Goal: Task Accomplishment & Management: Manage account settings

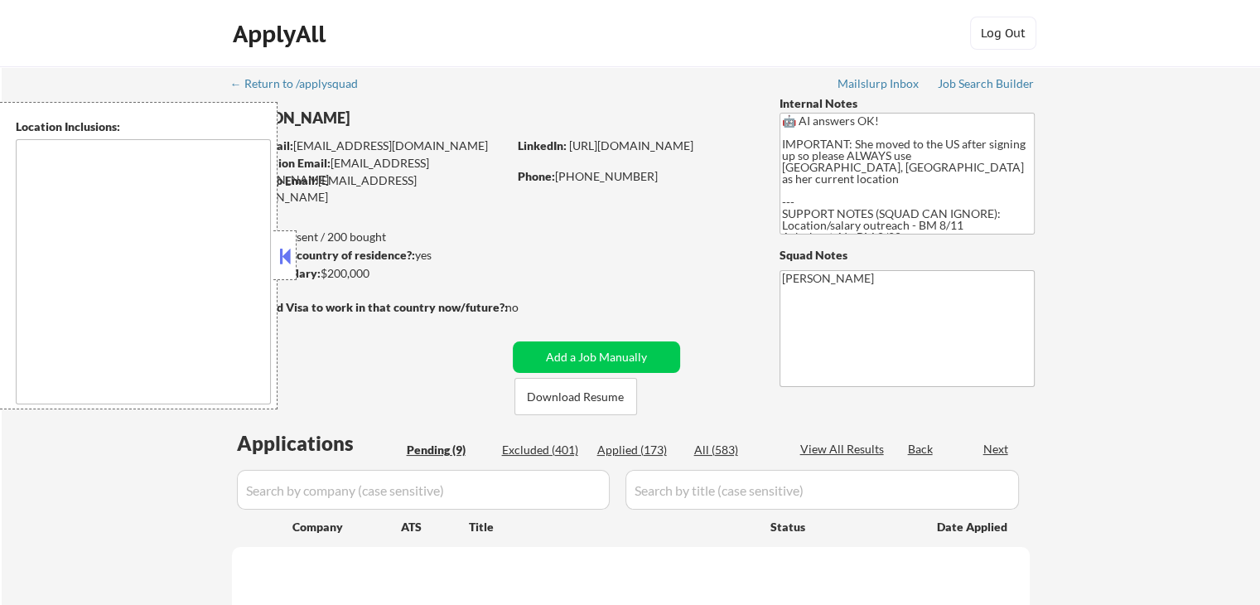
select select ""pending""
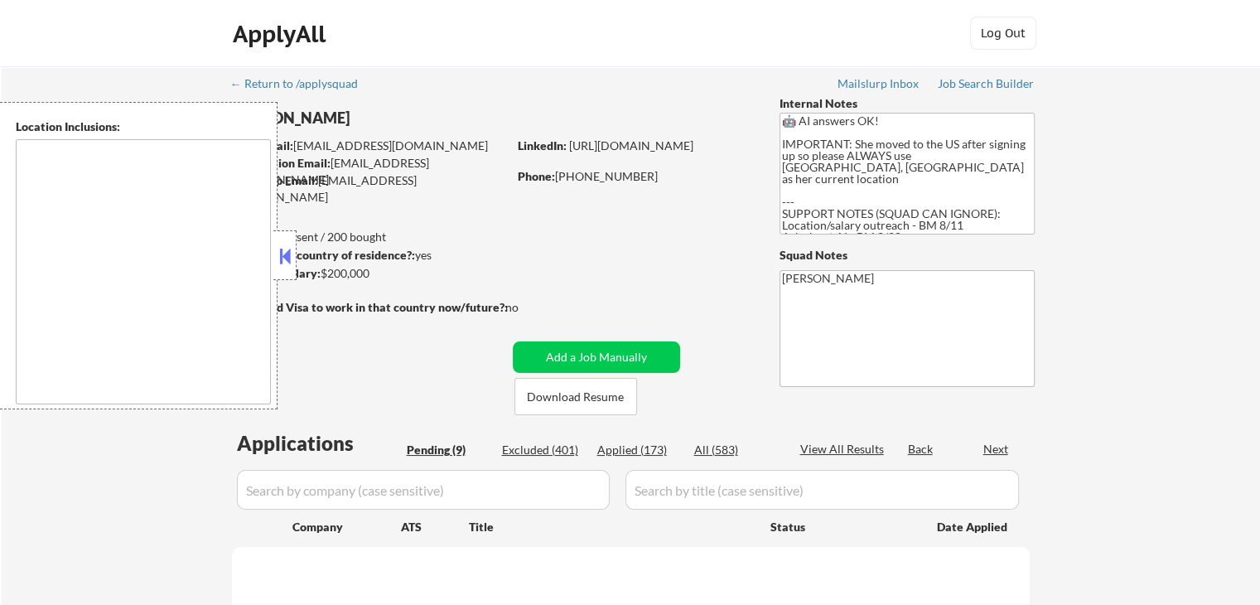
select select ""pending""
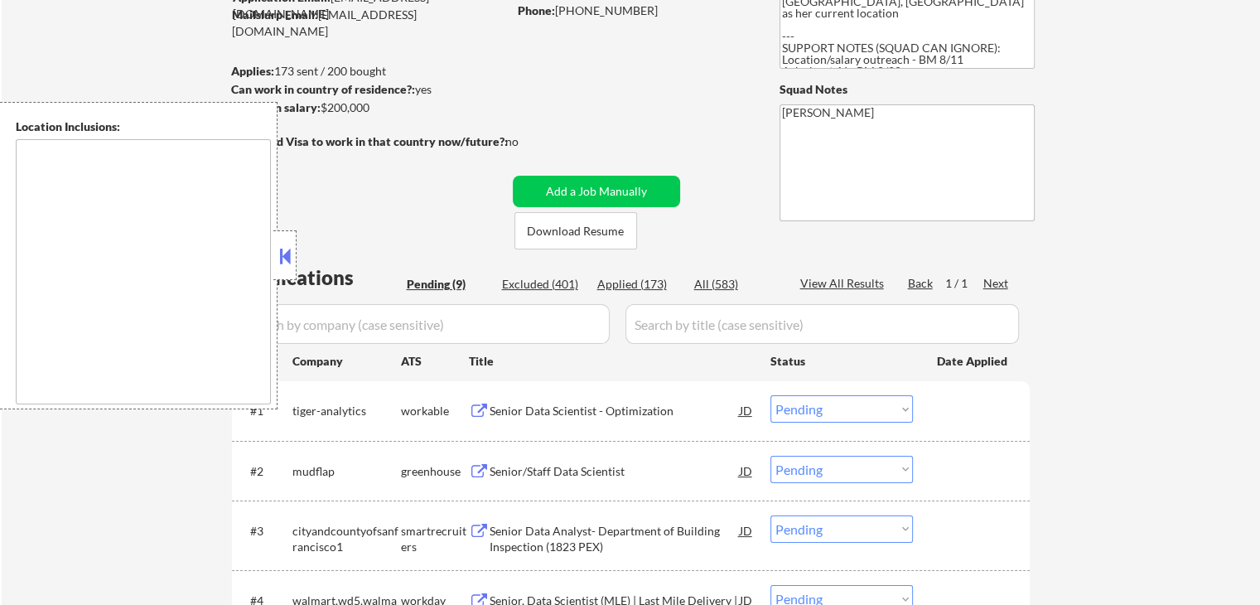
type textarea "[GEOGRAPHIC_DATA], [GEOGRAPHIC_DATA] [GEOGRAPHIC_DATA], [GEOGRAPHIC_DATA] [GEOG…"
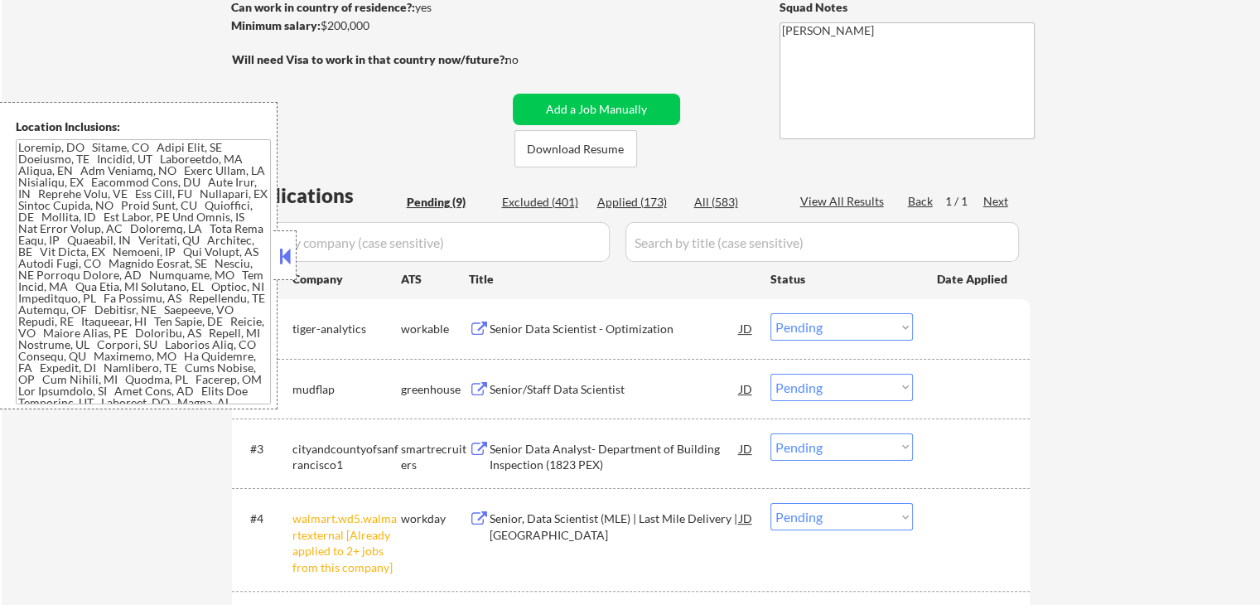
scroll to position [249, 0]
click at [505, 329] on div "Senior Data Scientist - Optimization" at bounding box center [615, 328] width 250 height 17
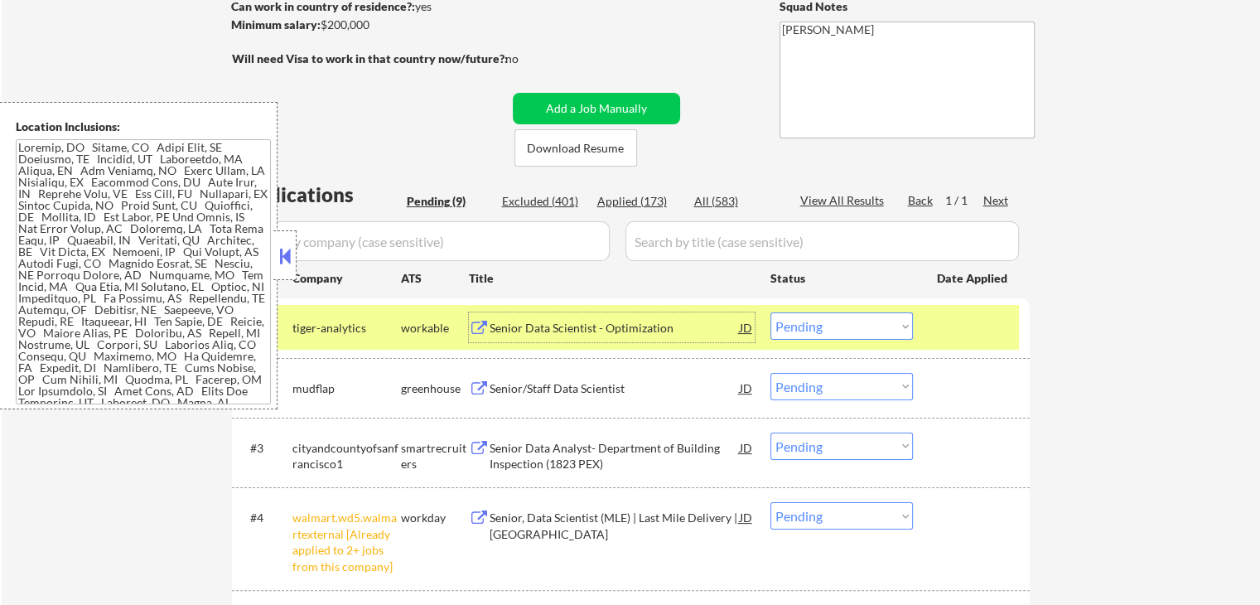
click at [524, 382] on div "Senior/Staff Data Scientist" at bounding box center [615, 388] width 250 height 17
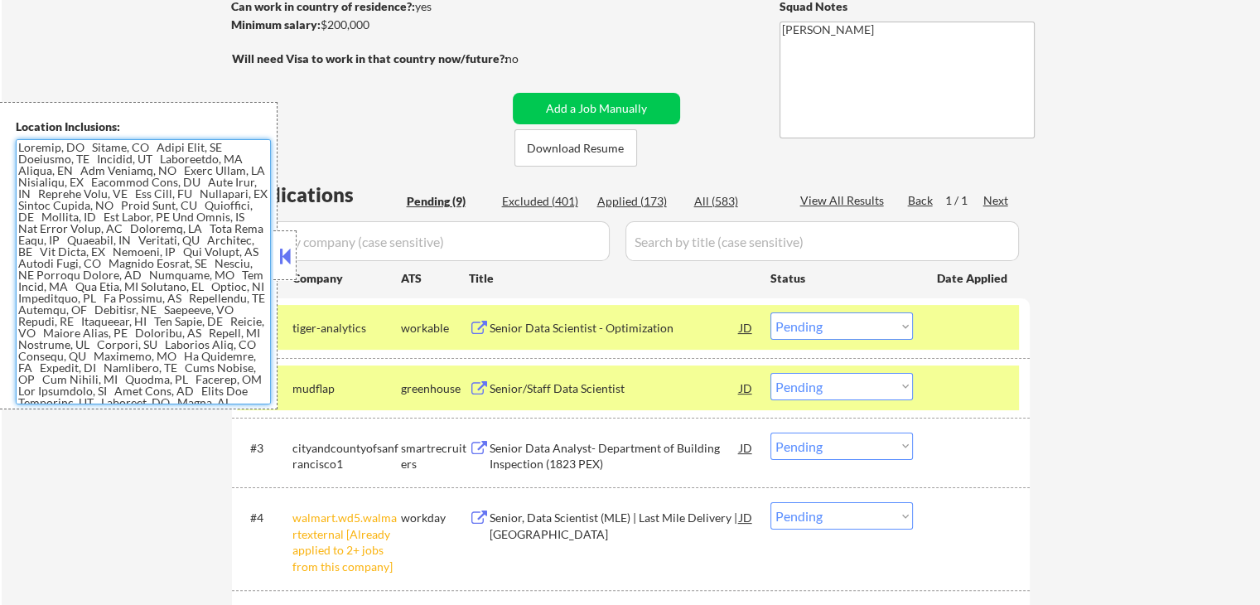
click at [176, 279] on textarea at bounding box center [143, 271] width 255 height 265
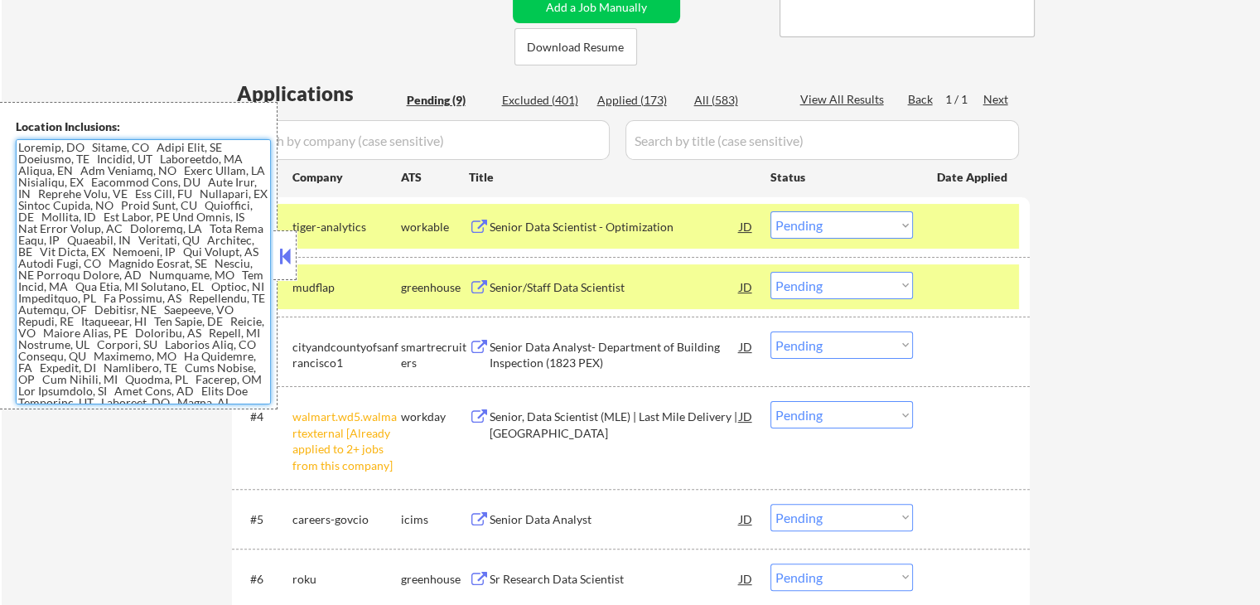
scroll to position [497, 0]
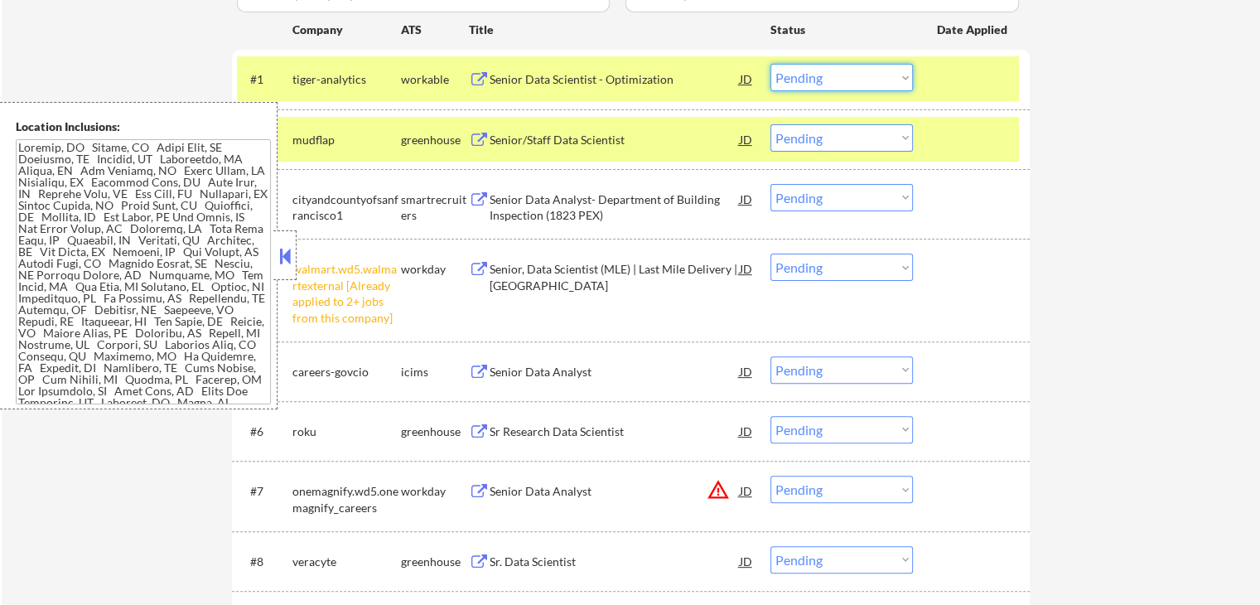
click at [836, 80] on select "Choose an option... Pending Applied Excluded (Questions) Excluded (Expired) Exc…" at bounding box center [842, 77] width 143 height 27
click at [771, 64] on select "Choose an option... Pending Applied Excluded (Questions) Excluded (Expired) Exc…" at bounding box center [842, 77] width 143 height 27
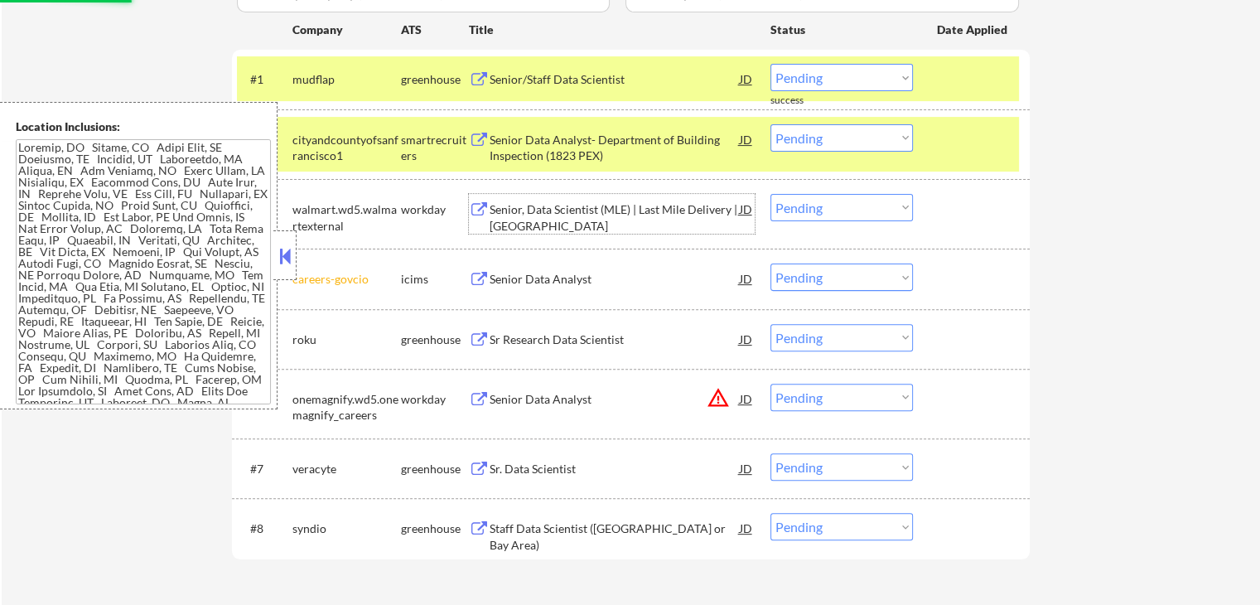
click at [535, 208] on div "Senior, Data Scientist (MLE) | Last Mile Delivery | [GEOGRAPHIC_DATA]" at bounding box center [615, 217] width 250 height 32
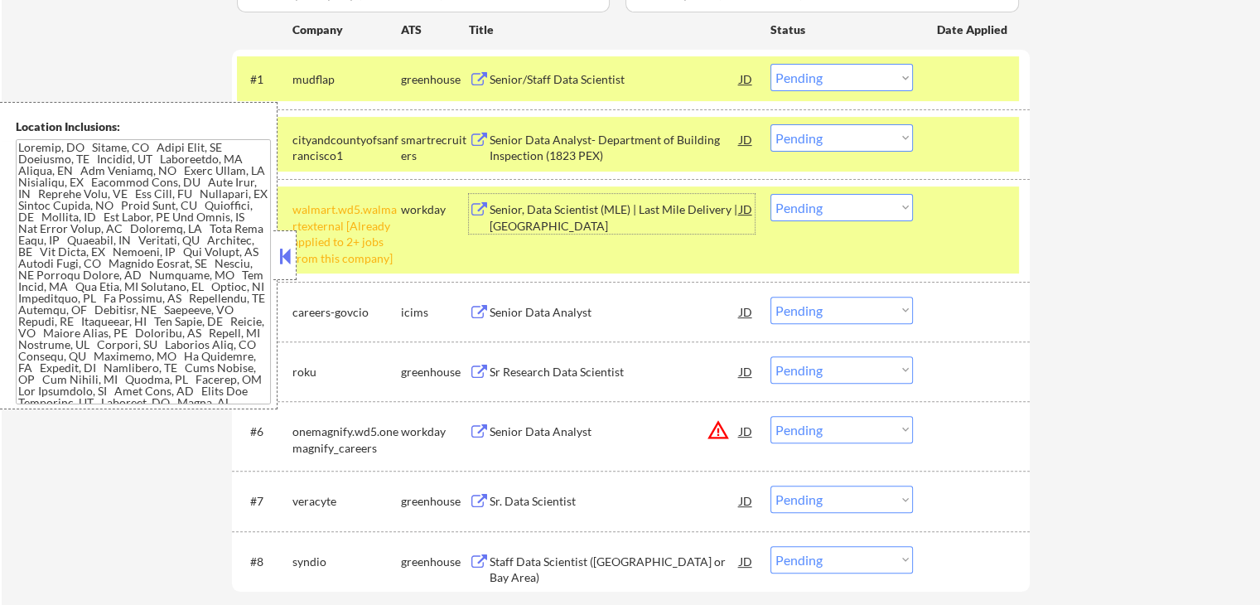
click at [808, 84] on select "Choose an option... Pending Applied Excluded (Questions) Excluded (Expired) Exc…" at bounding box center [842, 77] width 143 height 27
click at [771, 64] on select "Choose an option... Pending Applied Excluded (Questions) Excluded (Expired) Exc…" at bounding box center [842, 77] width 143 height 27
select select ""pending""
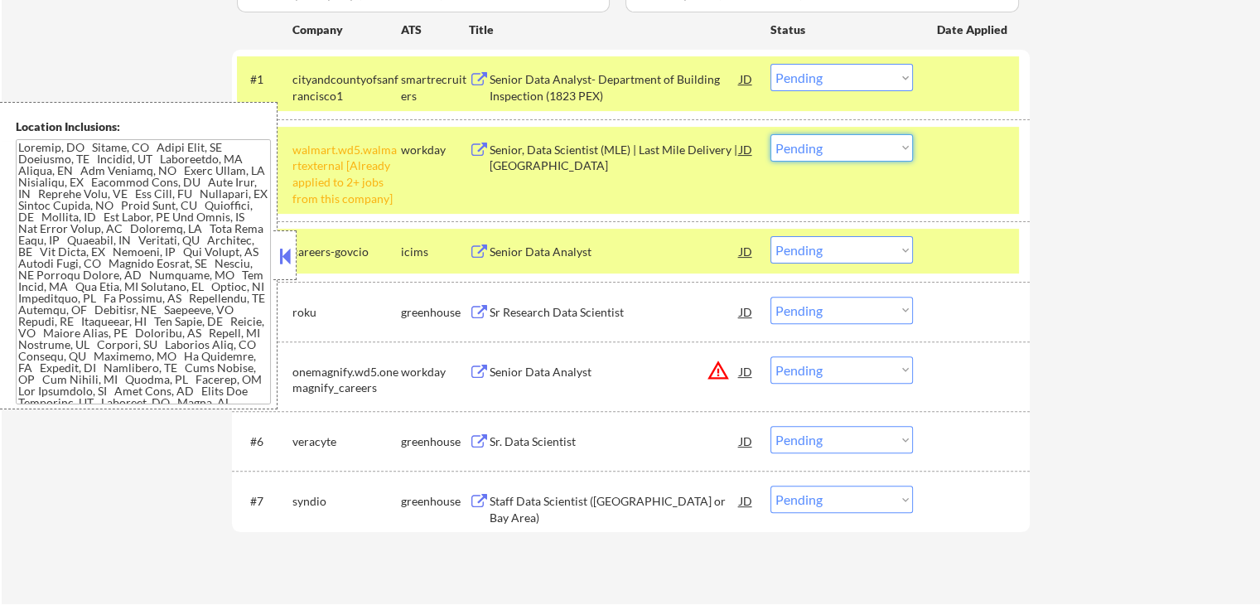
click at [778, 143] on select "Choose an option... Pending Applied Excluded (Questions) Excluded (Expired) Exc…" at bounding box center [842, 147] width 143 height 27
click at [809, 142] on select "Choose an option... Pending Applied Excluded (Questions) Excluded (Expired) Exc…" at bounding box center [842, 147] width 143 height 27
click at [771, 134] on select "Choose an option... Pending Applied Excluded (Questions) Excluded (Expired) Exc…" at bounding box center [842, 147] width 143 height 27
click at [580, 79] on div "Senior Data Analyst- Department of Building Inspection (1823 PEX)" at bounding box center [615, 87] width 250 height 32
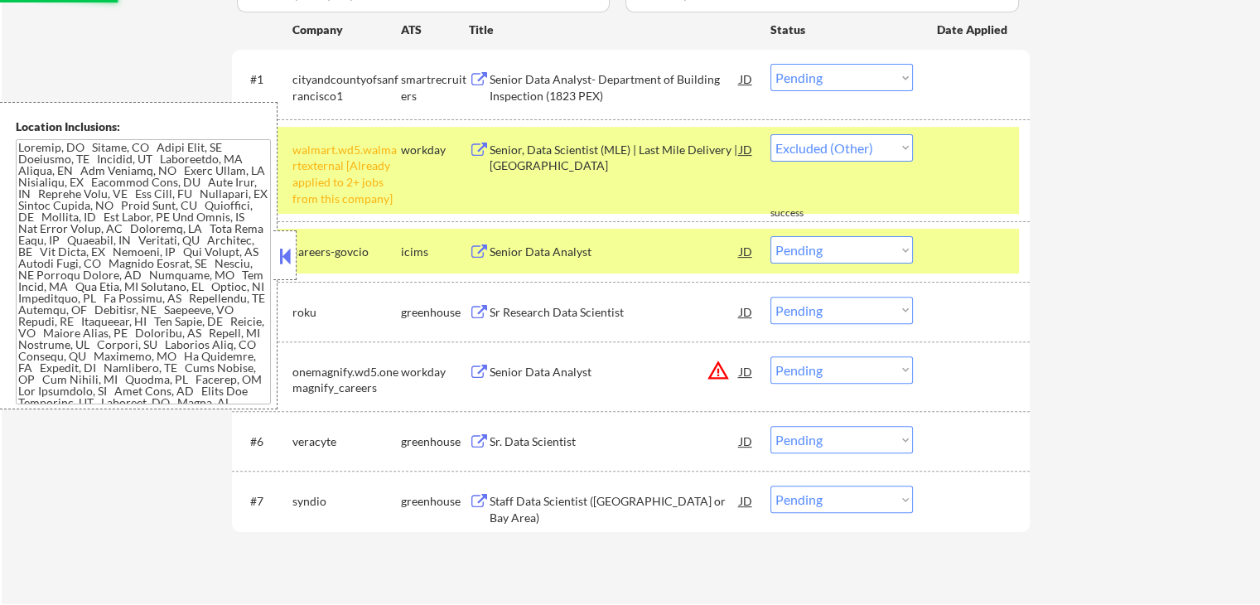
select select ""pending""
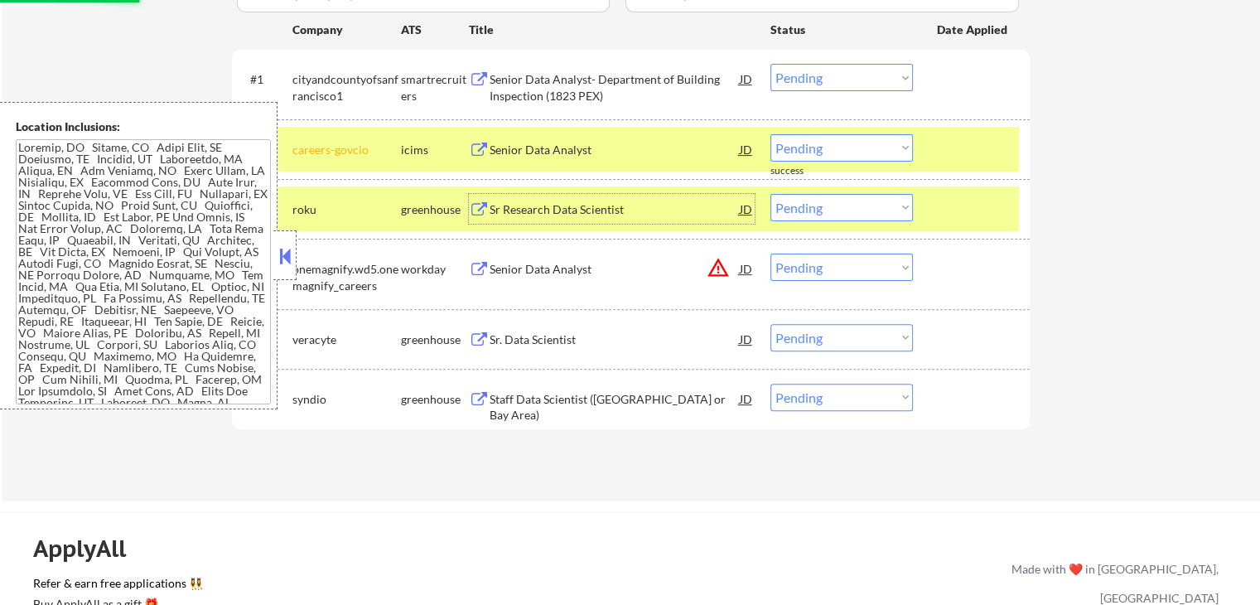
click at [540, 206] on div "Sr Research Data Scientist" at bounding box center [615, 209] width 250 height 17
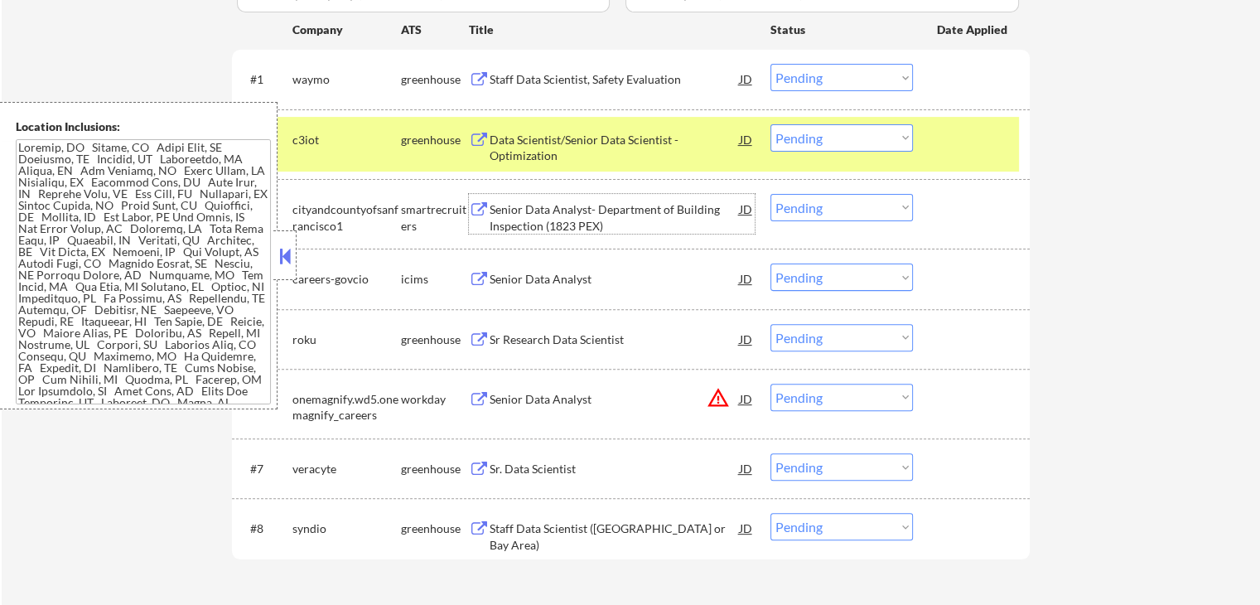
click at [534, 217] on div "Senior Data Analyst- Department of Building Inspection (1823 PEX)" at bounding box center [615, 217] width 250 height 32
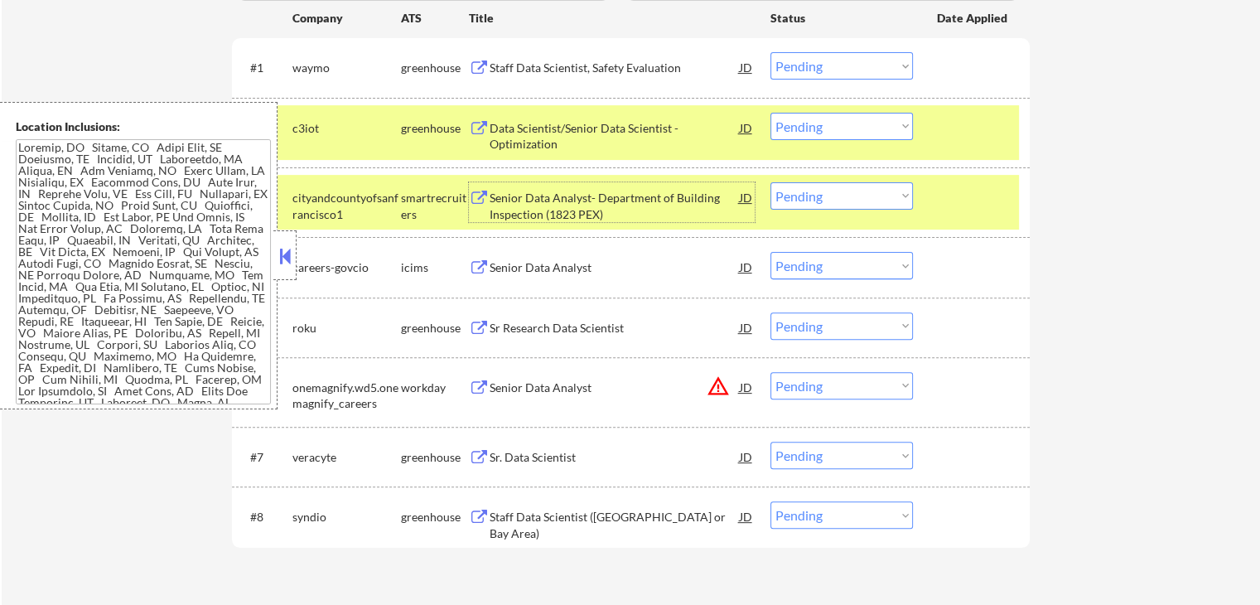
scroll to position [580, 0]
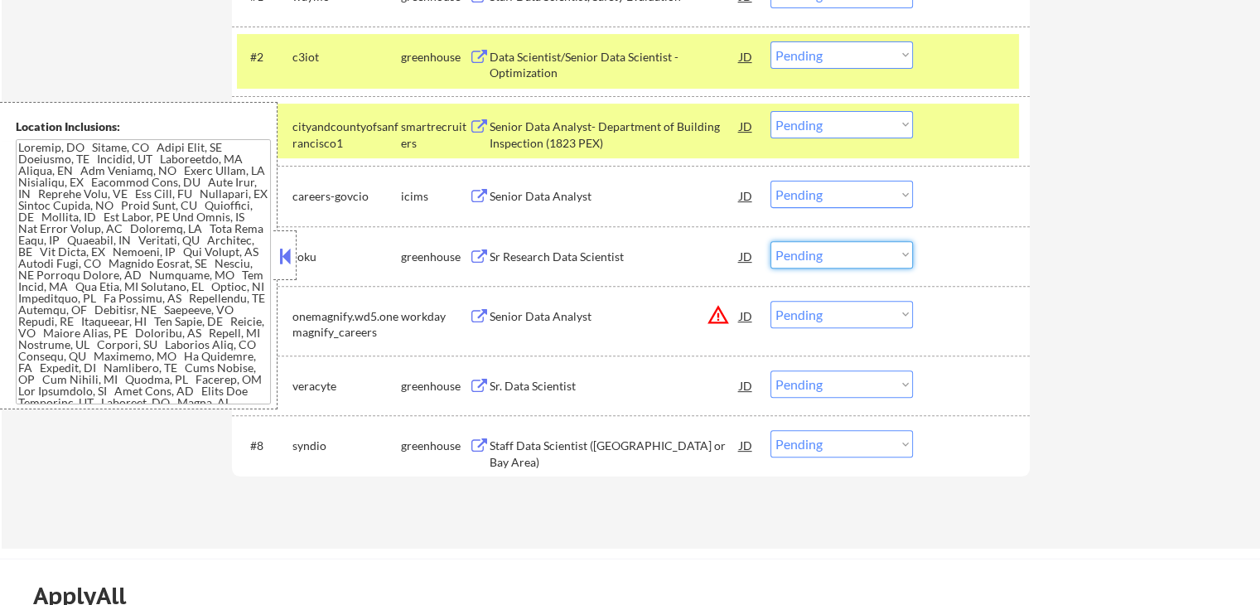
click at [839, 265] on select "Choose an option... Pending Applied Excluded (Questions) Excluded (Expired) Exc…" at bounding box center [842, 254] width 143 height 27
click at [771, 241] on select "Choose an option... Pending Applied Excluded (Questions) Excluded (Expired) Exc…" at bounding box center [842, 254] width 143 height 27
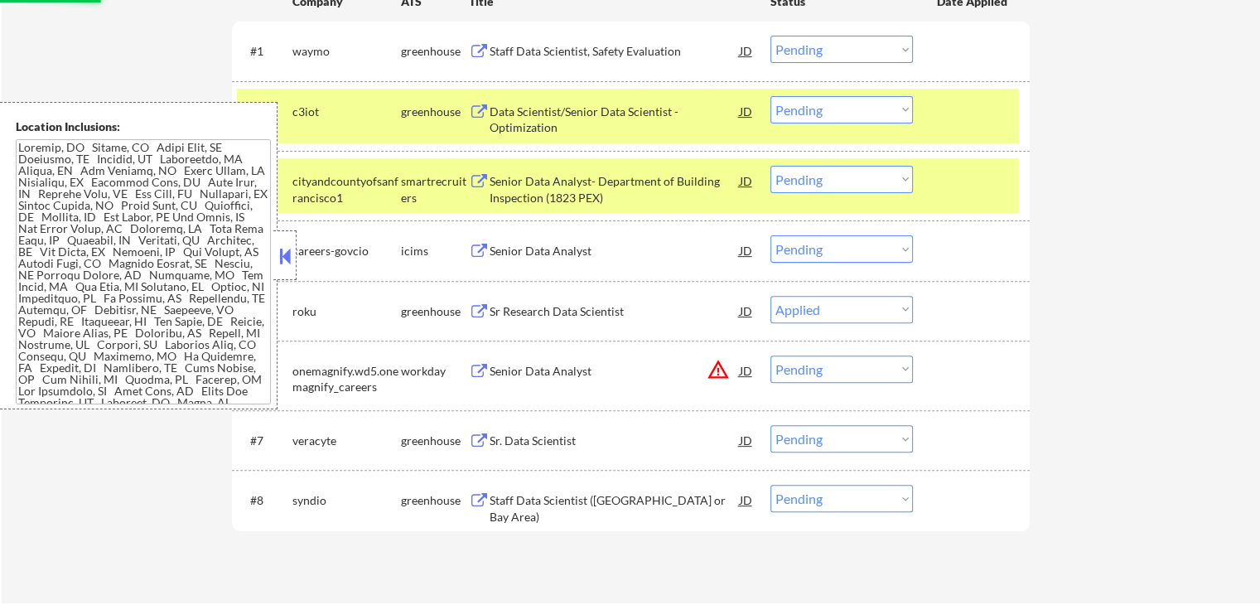
scroll to position [497, 0]
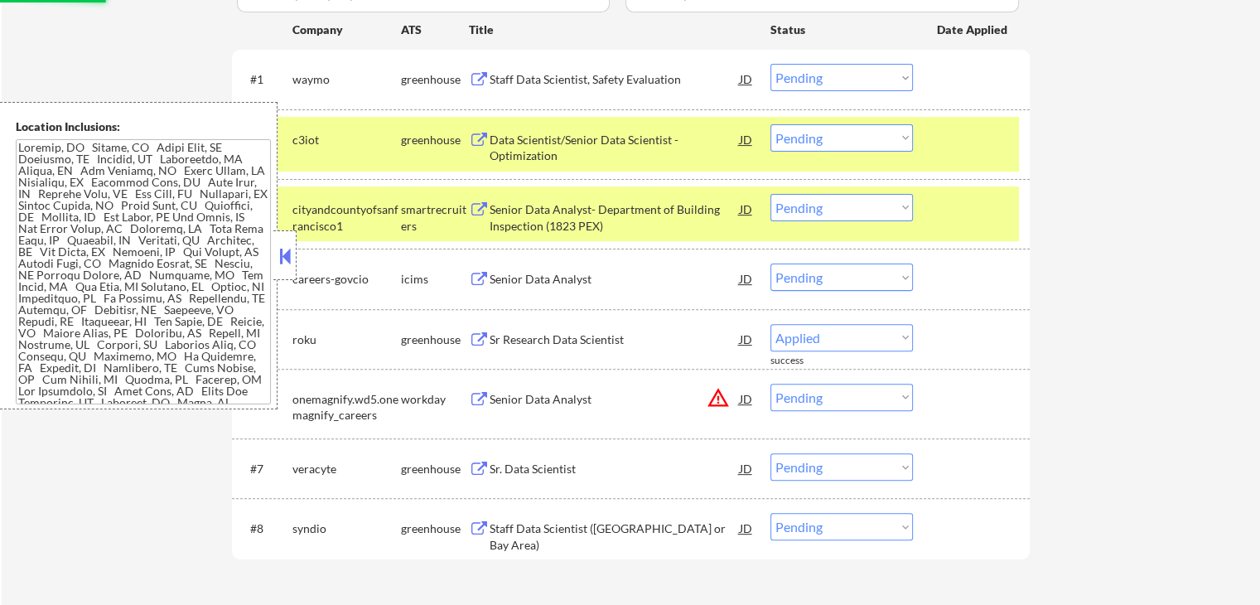
select select ""pending""
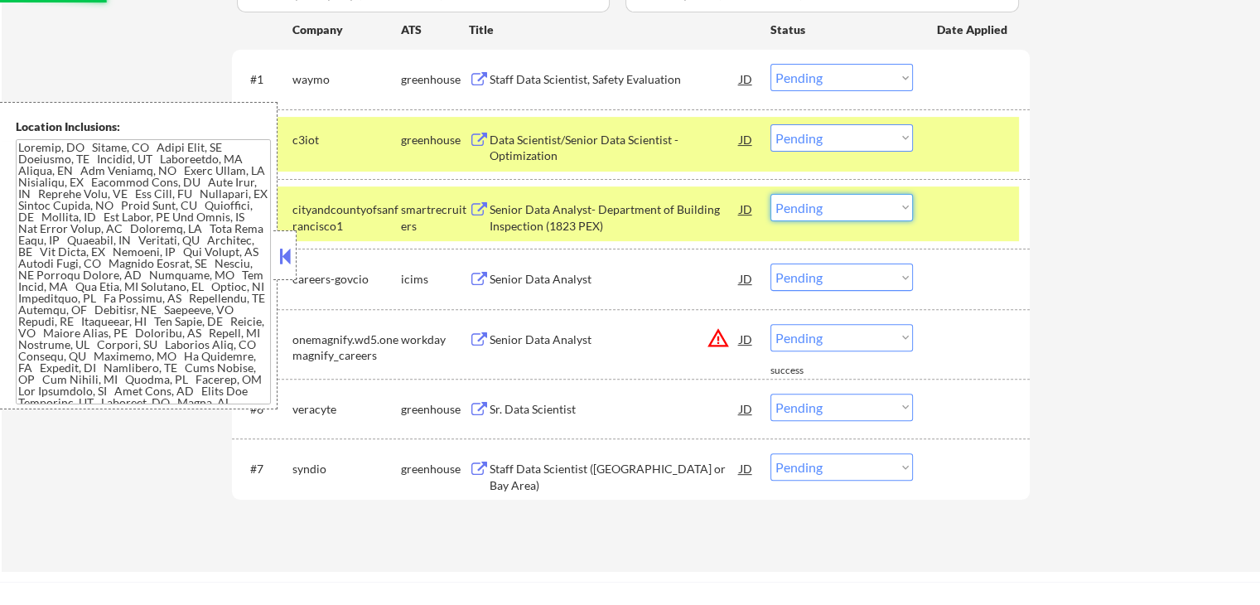
click at [847, 210] on select "Choose an option... Pending Applied Excluded (Questions) Excluded (Expired) Exc…" at bounding box center [842, 207] width 143 height 27
click at [771, 194] on select "Choose an option... Pending Applied Excluded (Questions) Excluded (Expired) Exc…" at bounding box center [842, 207] width 143 height 27
click at [573, 138] on div "Data Scientist/Senior Data Scientist - Optimization" at bounding box center [615, 148] width 250 height 32
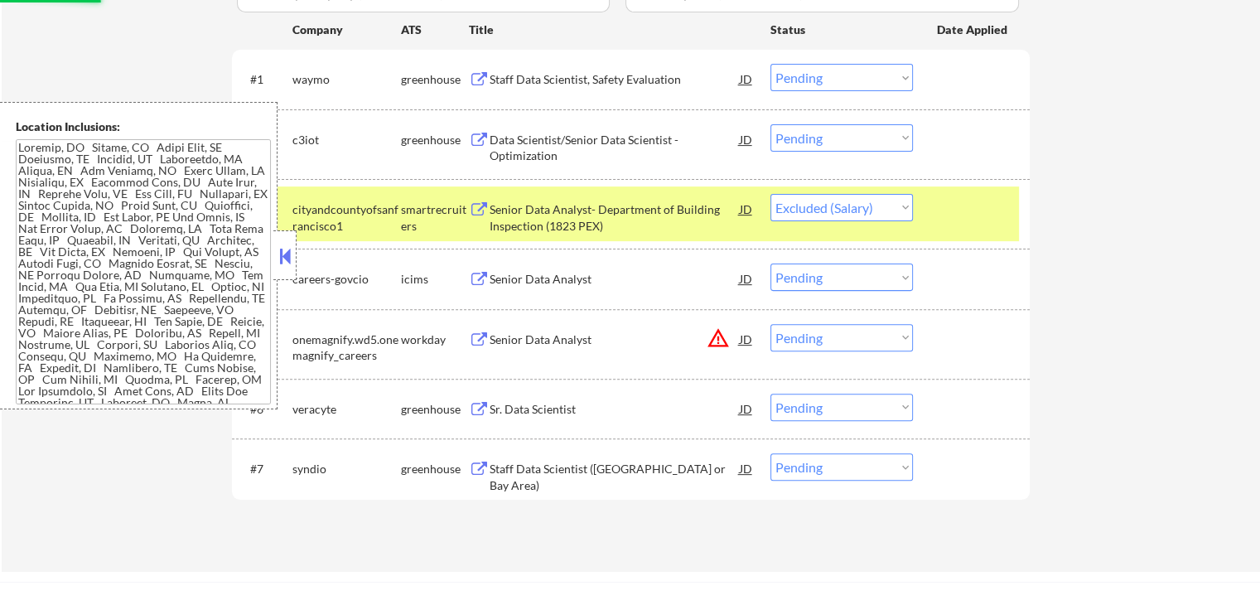
select select ""pending""
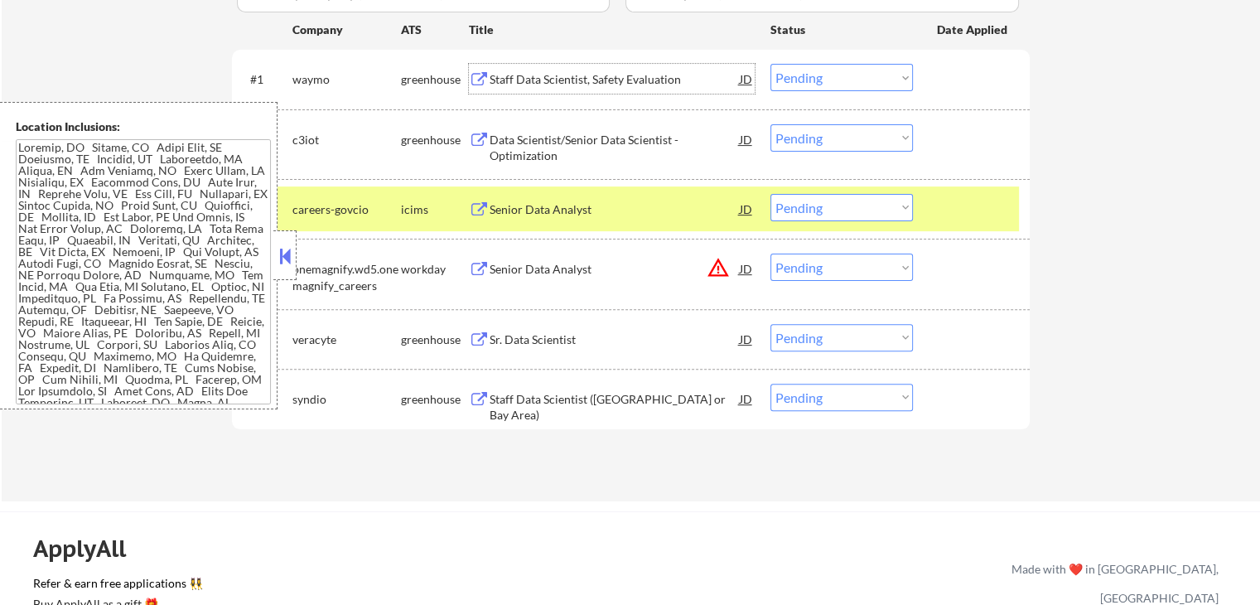
click at [539, 80] on div "Staff Data Scientist, Safety Evaluation" at bounding box center [615, 79] width 250 height 17
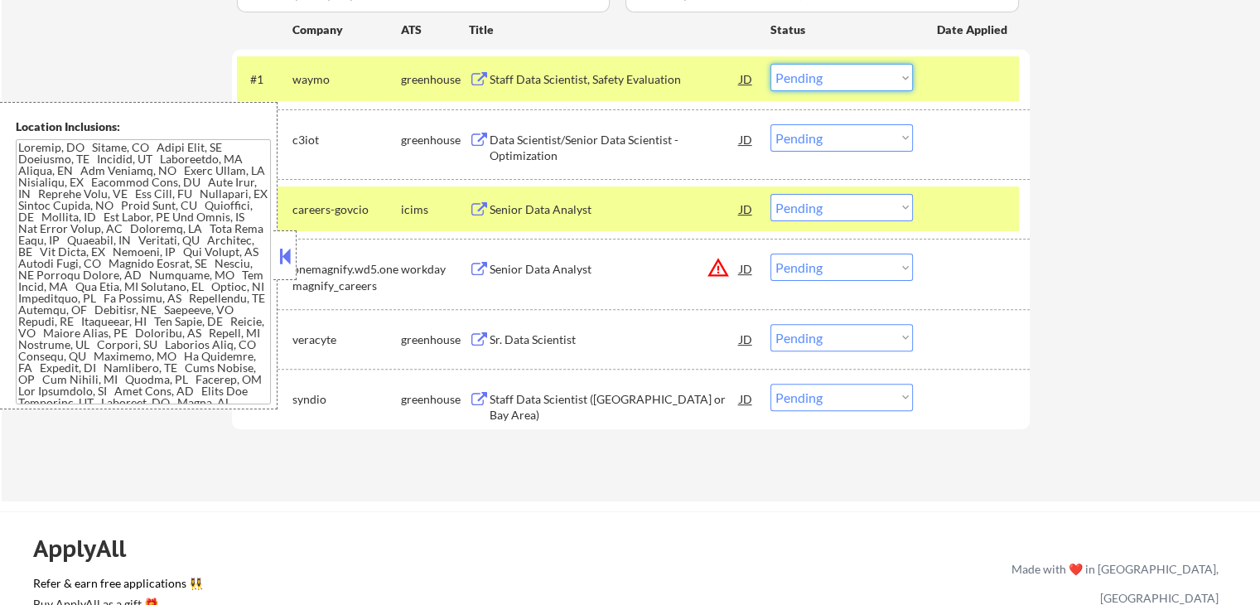
drag, startPoint x: 819, startPoint y: 75, endPoint x: 822, endPoint y: 88, distance: 12.9
click at [820, 75] on select "Choose an option... Pending Applied Excluded (Questions) Excluded (Expired) Exc…" at bounding box center [842, 77] width 143 height 27
click at [771, 64] on select "Choose an option... Pending Applied Excluded (Questions) Excluded (Expired) Exc…" at bounding box center [842, 77] width 143 height 27
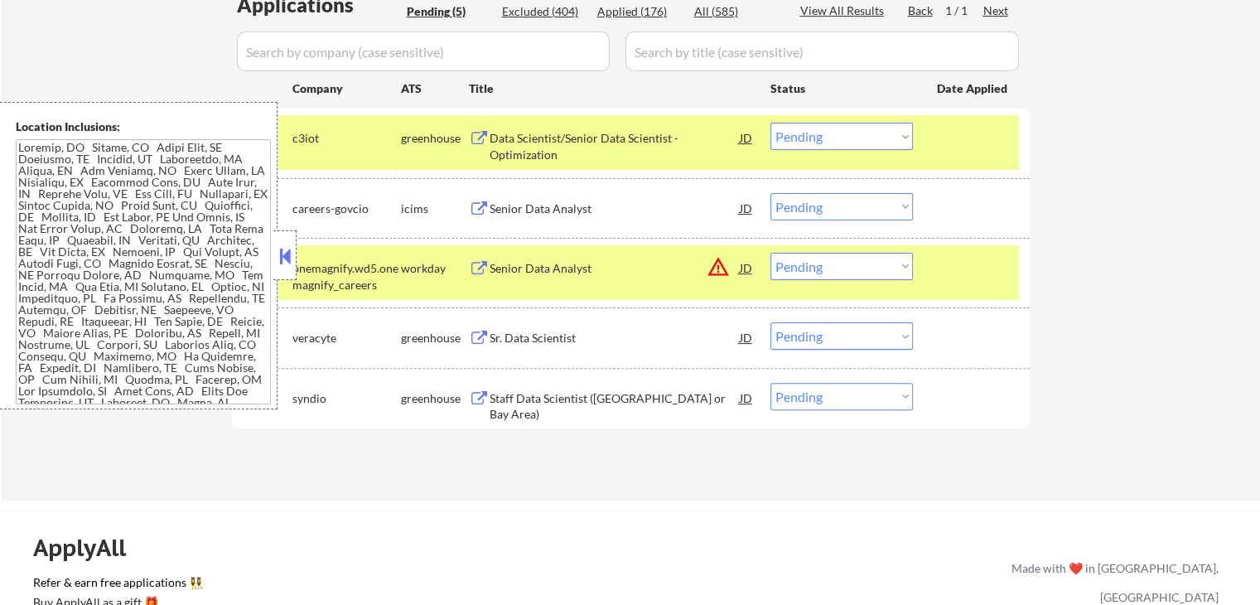
scroll to position [414, 0]
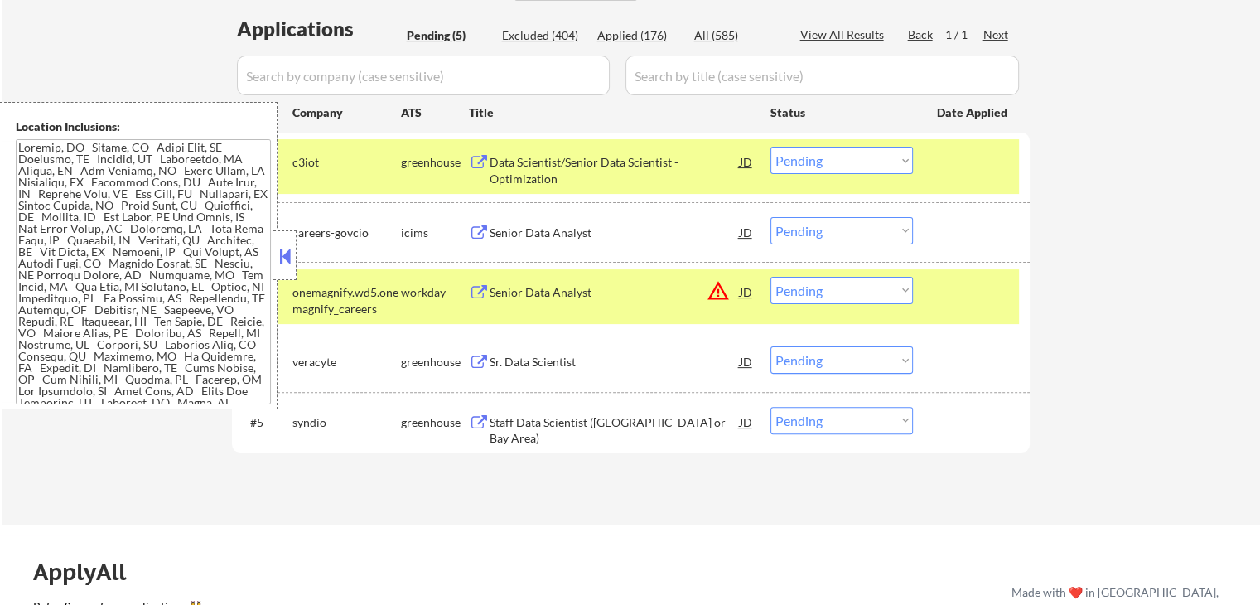
click at [849, 170] on select "Choose an option... Pending Applied Excluded (Questions) Excluded (Expired) Exc…" at bounding box center [842, 160] width 143 height 27
click at [771, 147] on select "Choose an option... Pending Applied Excluded (Questions) Excluded (Expired) Exc…" at bounding box center [842, 160] width 143 height 27
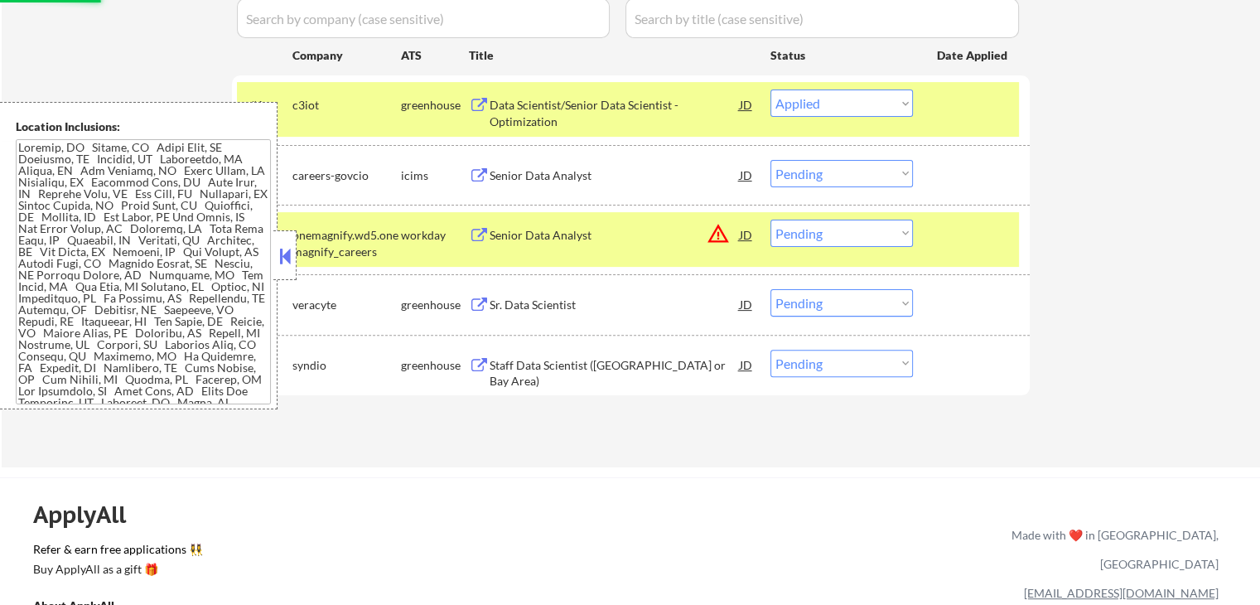
scroll to position [497, 0]
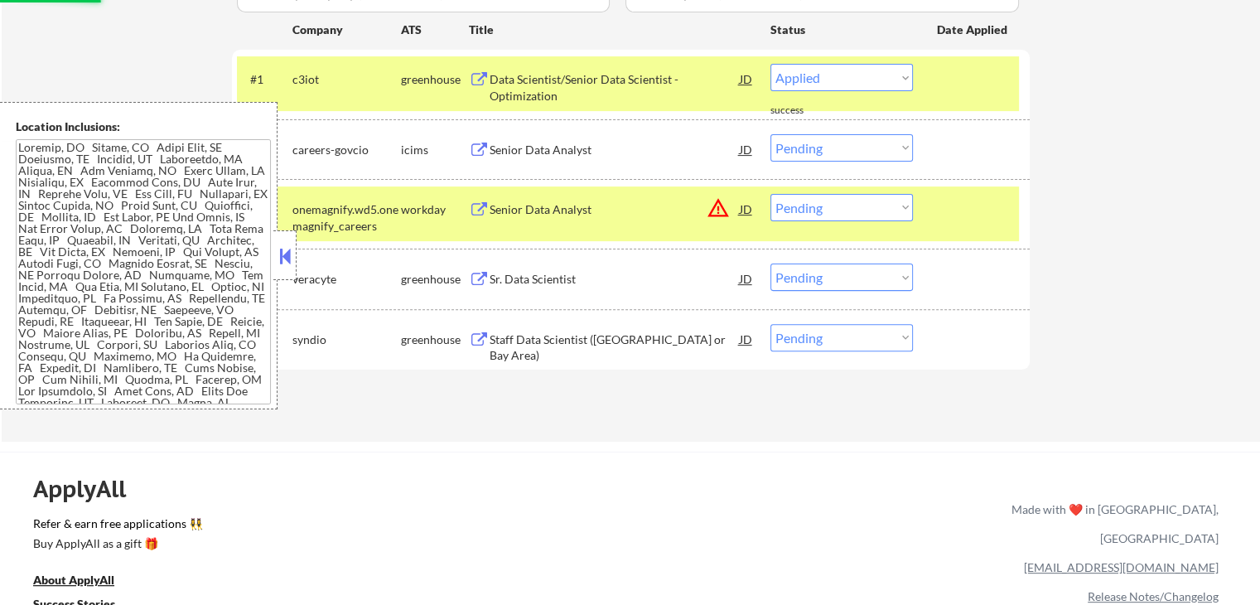
click at [514, 276] on div "Sr. Data Scientist" at bounding box center [615, 279] width 250 height 17
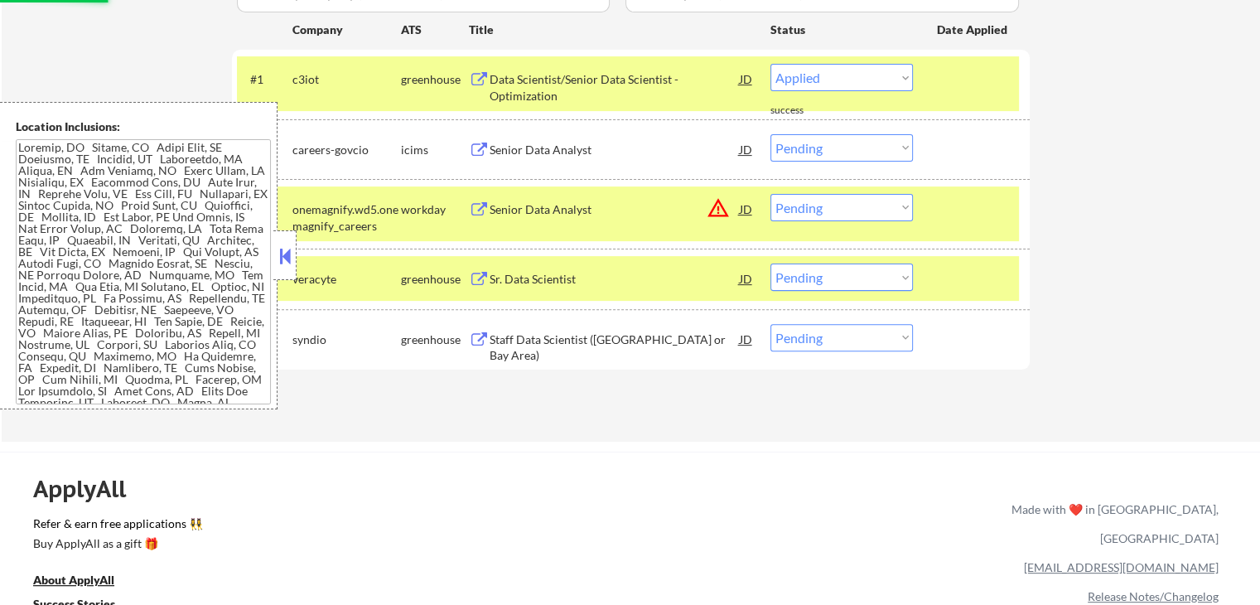
select select ""pending""
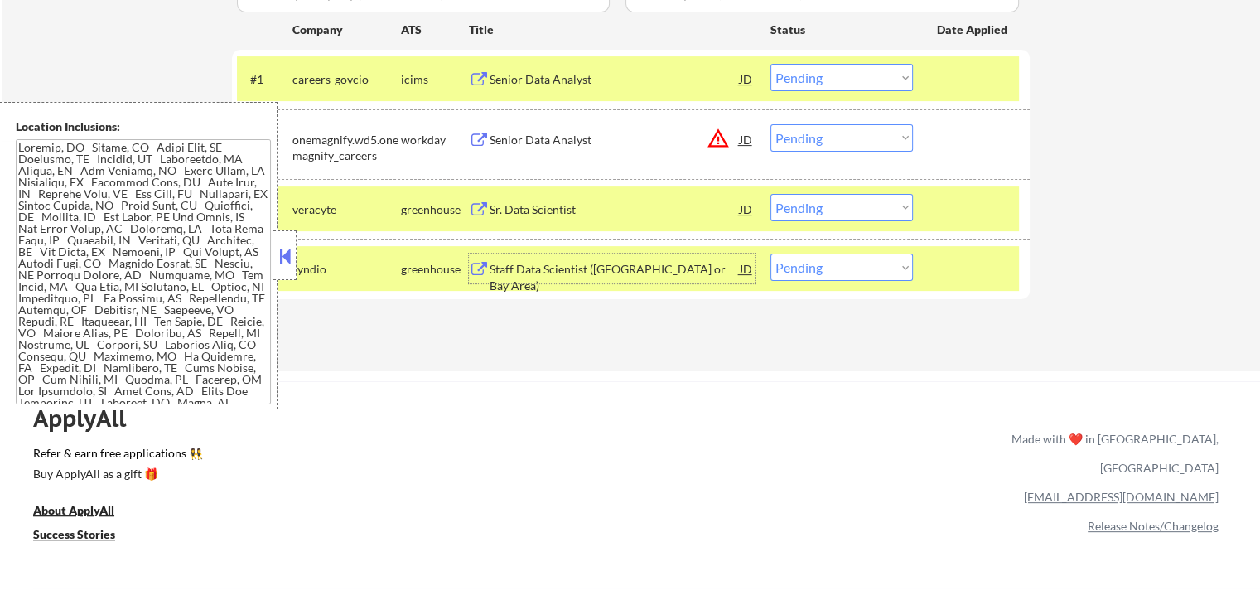
click at [557, 256] on div "Staff Data Scientist ([GEOGRAPHIC_DATA] or Bay Area)" at bounding box center [615, 269] width 250 height 30
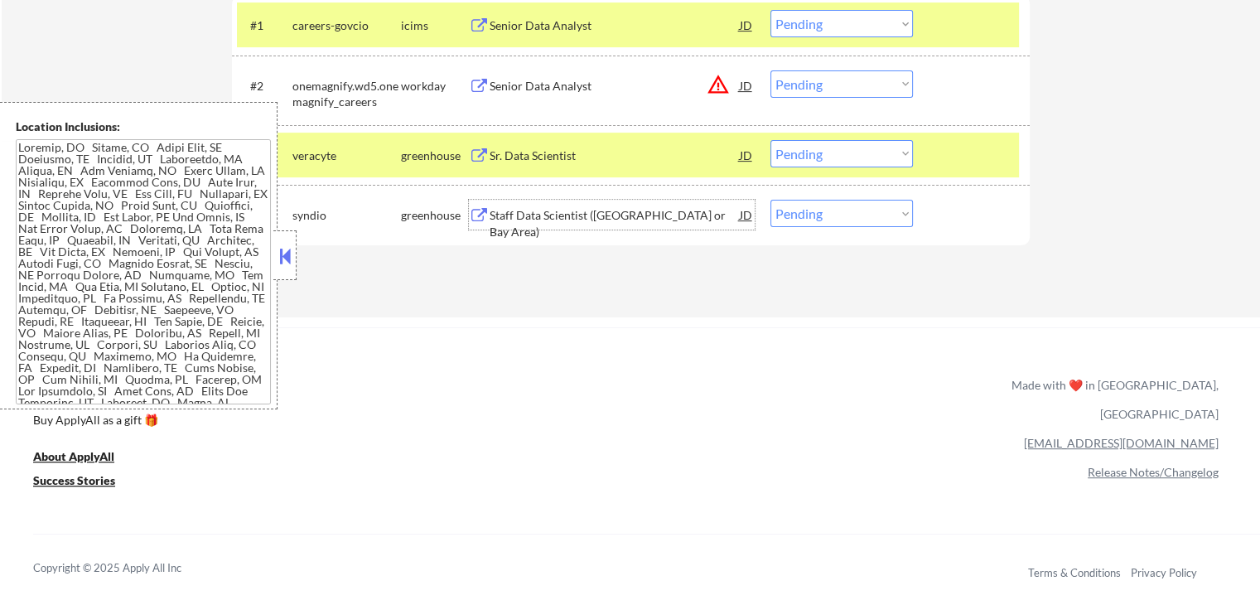
scroll to position [580, 0]
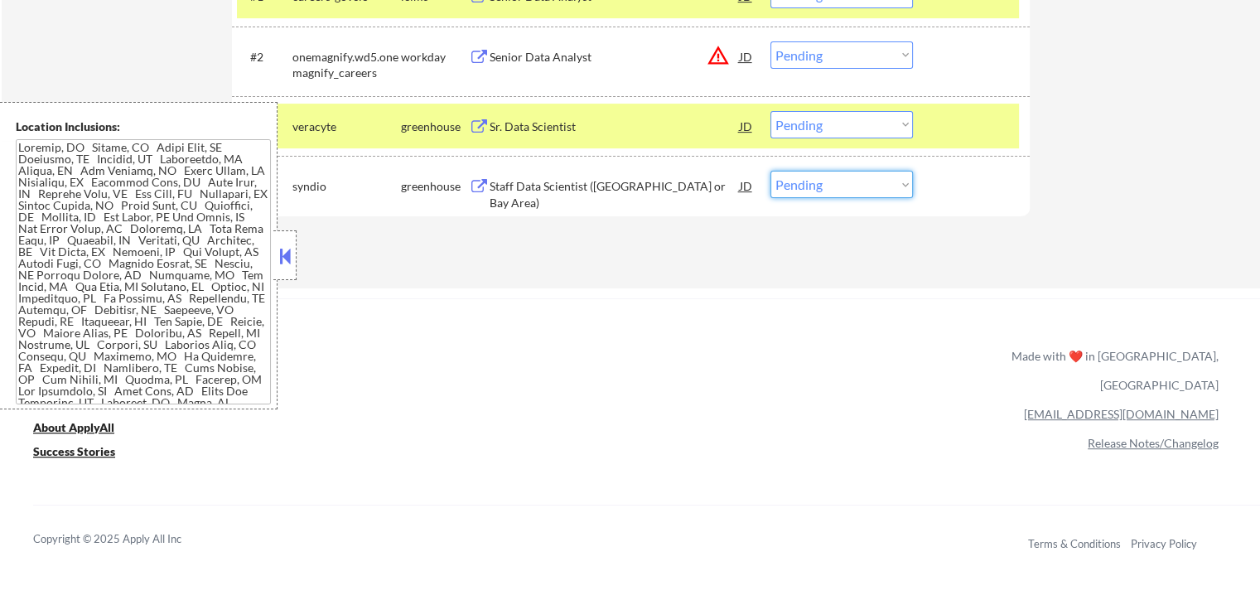
drag, startPoint x: 847, startPoint y: 178, endPoint x: 850, endPoint y: 191, distance: 12.9
click at [850, 182] on select "Choose an option... Pending Applied Excluded (Questions) Excluded (Expired) Exc…" at bounding box center [842, 184] width 143 height 27
select select ""applied""
click at [771, 171] on select "Choose an option... Pending Applied Excluded (Questions) Excluded (Expired) Exc…" at bounding box center [842, 184] width 143 height 27
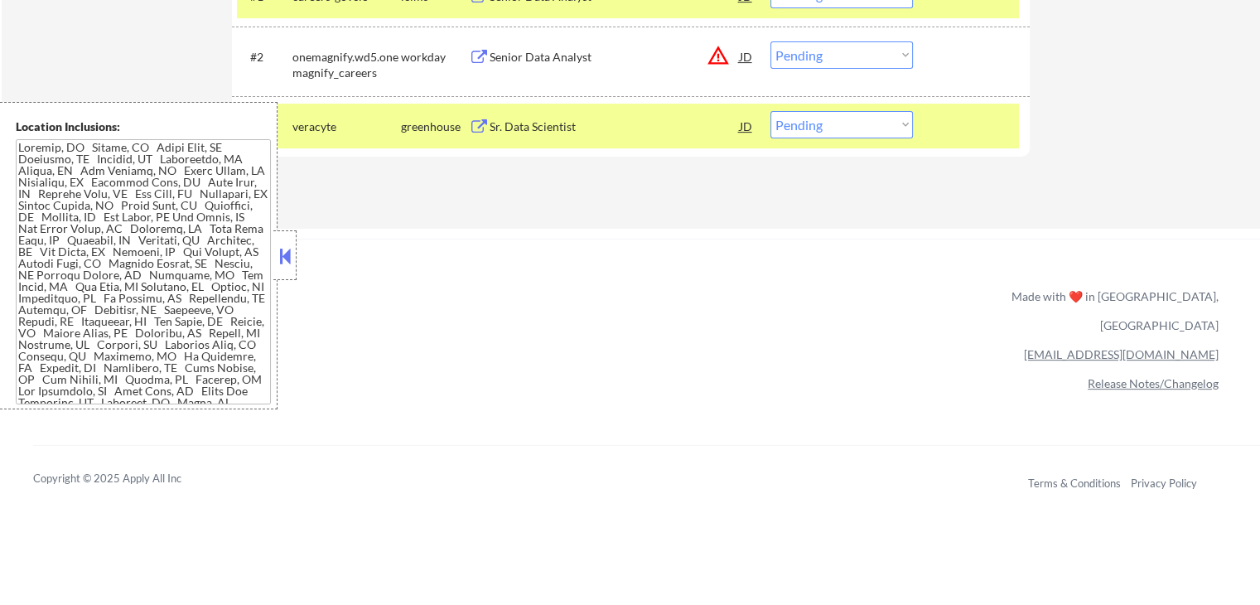
click at [852, 123] on select "Choose an option... Pending Applied Excluded (Questions) Excluded (Expired) Exc…" at bounding box center [842, 124] width 143 height 27
select select ""excluded__bad_match_""
click at [771, 111] on select "Choose an option... Pending Applied Excluded (Questions) Excluded (Expired) Exc…" at bounding box center [842, 124] width 143 height 27
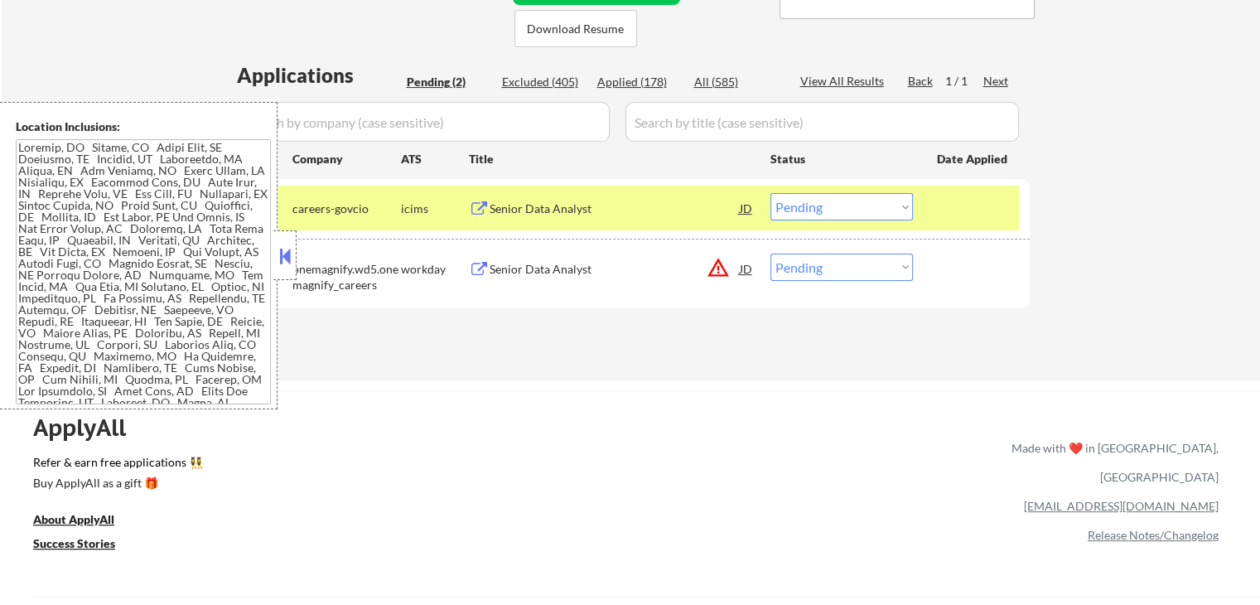
scroll to position [331, 0]
